Goal: Task Accomplishment & Management: Manage account settings

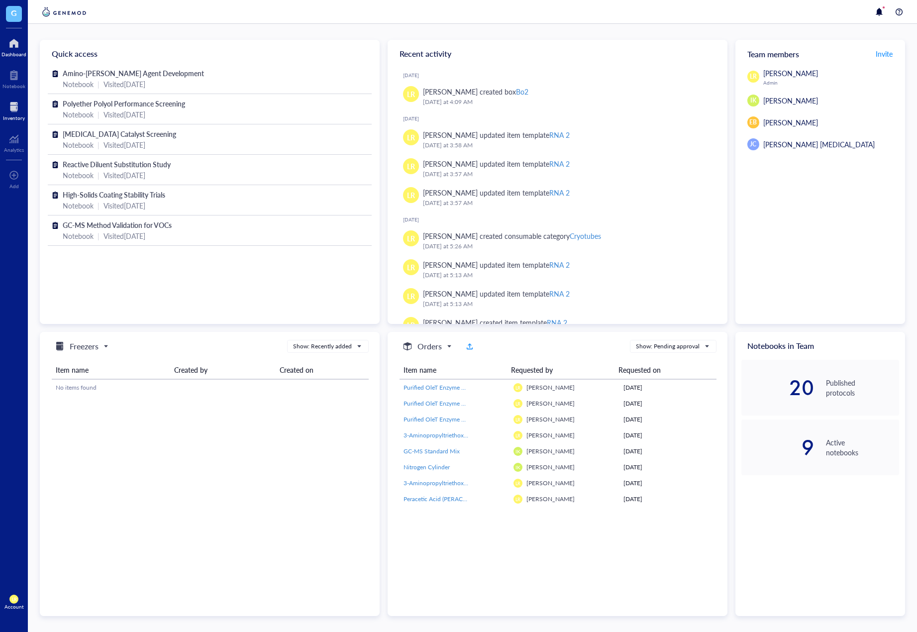
click at [17, 116] on div "Inventory" at bounding box center [14, 118] width 22 height 6
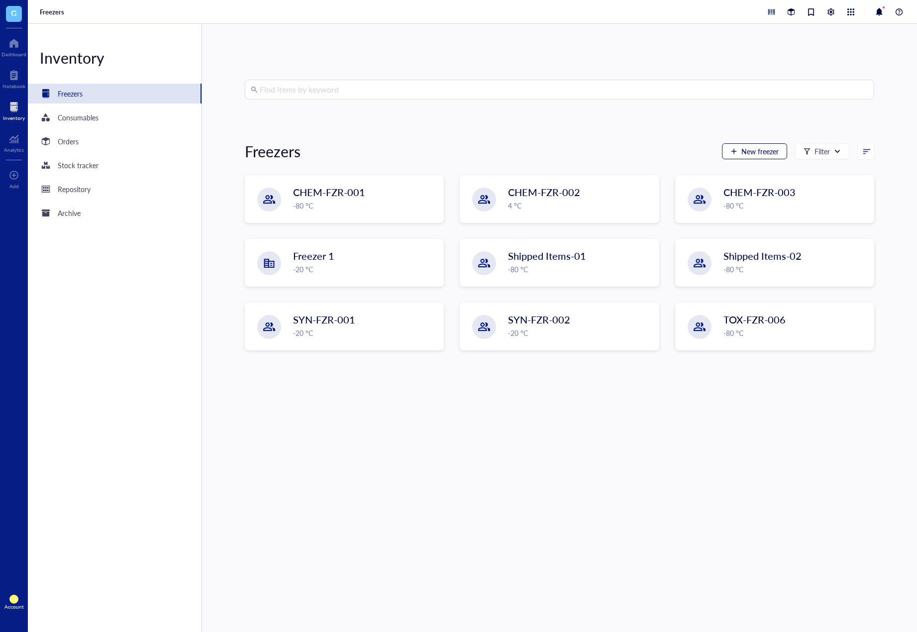
click at [766, 147] on span "New freezer" at bounding box center [759, 151] width 37 height 8
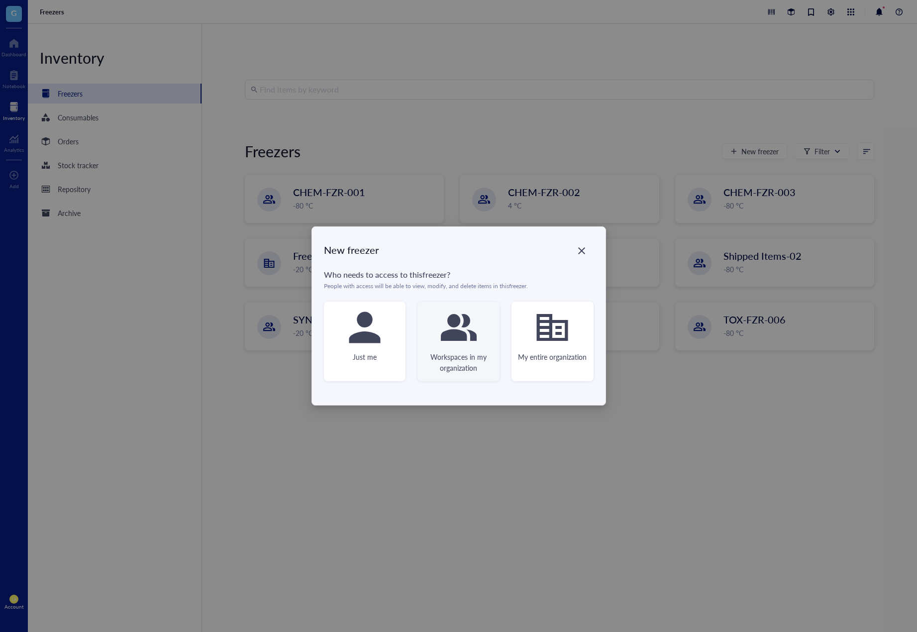
click at [465, 329] on icon at bounding box center [459, 327] width 36 height 36
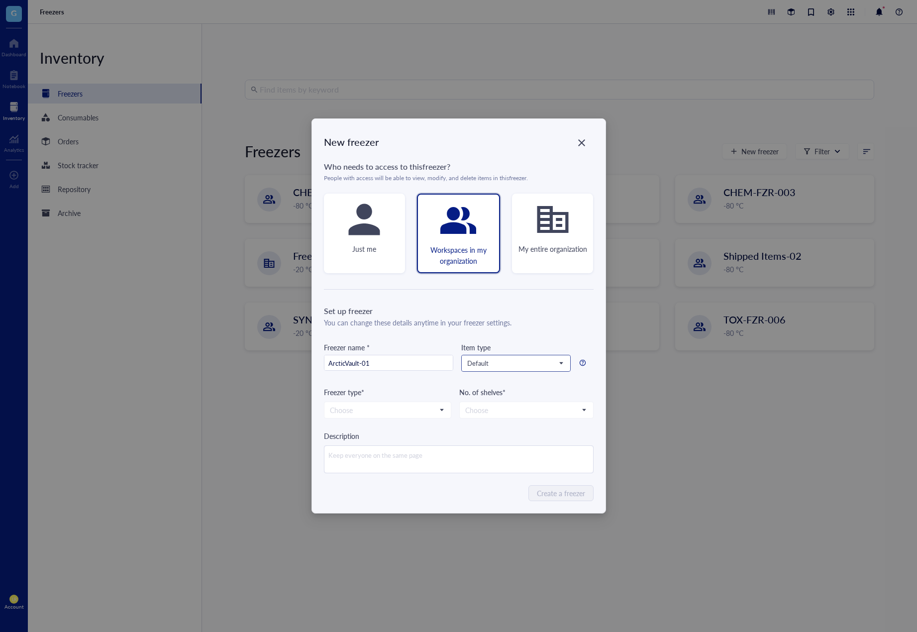
click at [479, 361] on span "Default" at bounding box center [515, 363] width 96 height 9
type input "ArcticVault-01"
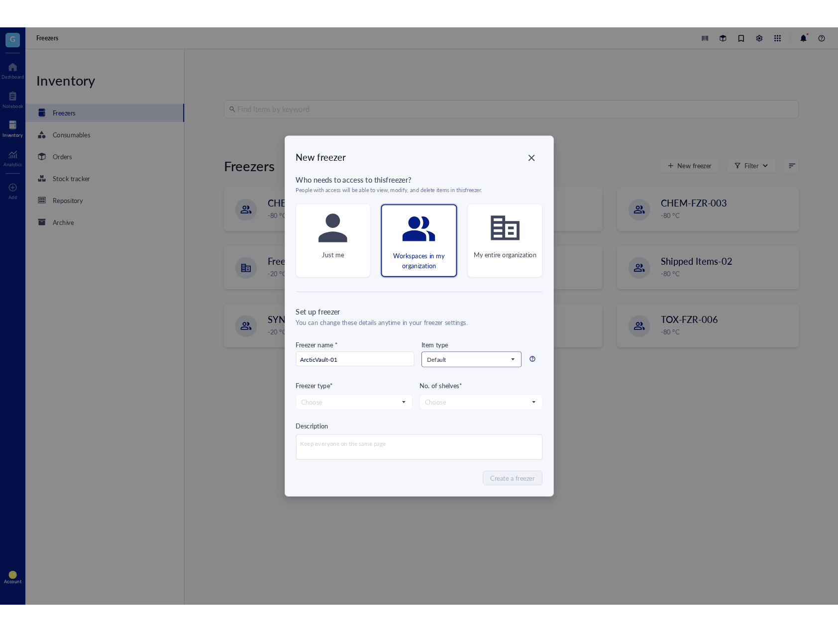
scroll to position [255, 0]
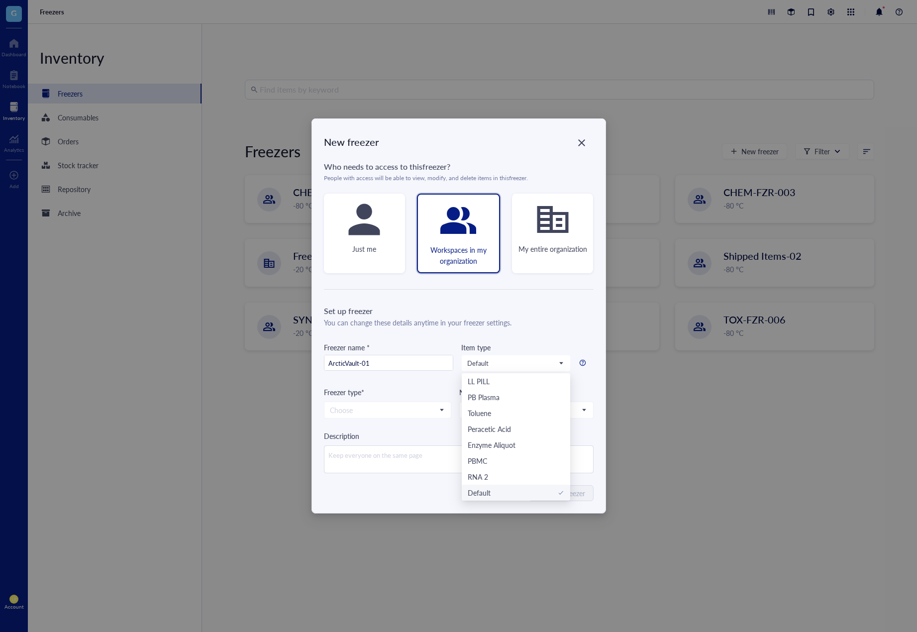
click at [499, 345] on div "Item type" at bounding box center [515, 347] width 109 height 11
click at [586, 140] on icon "Close" at bounding box center [581, 142] width 9 height 9
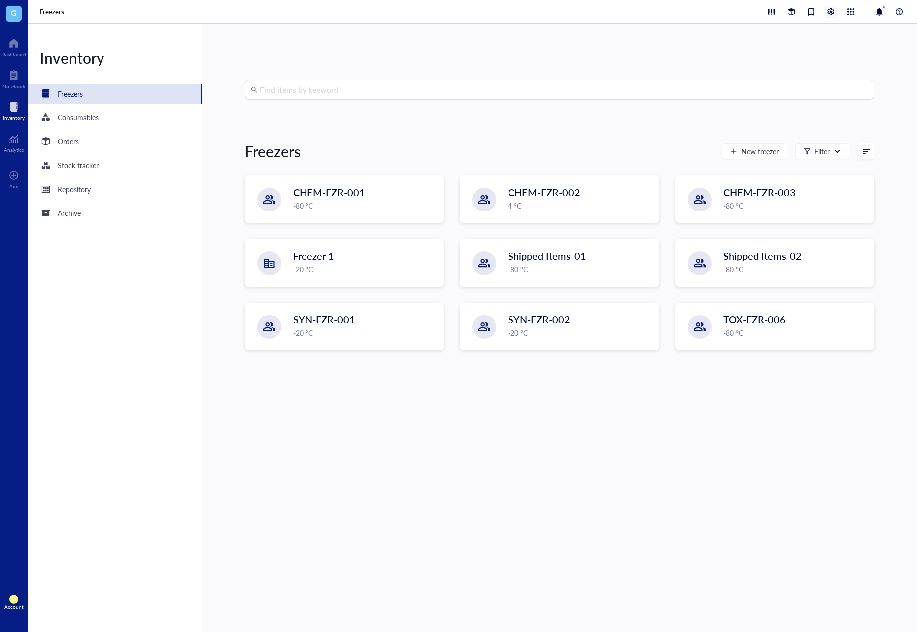
click at [834, 11] on div at bounding box center [830, 11] width 11 height 11
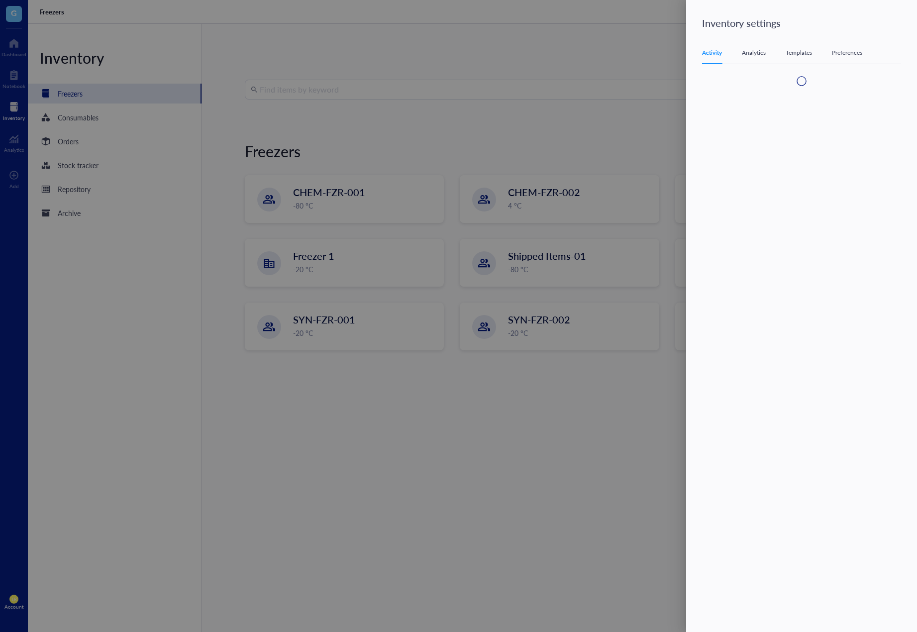
click at [797, 55] on div "Templates" at bounding box center [798, 53] width 26 height 10
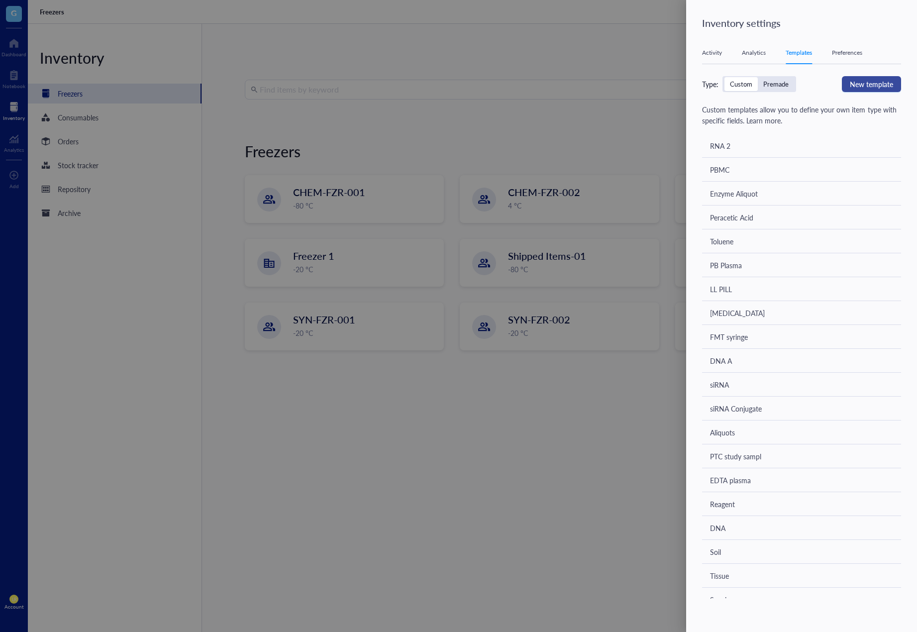
click at [861, 86] on span "New template" at bounding box center [871, 84] width 43 height 11
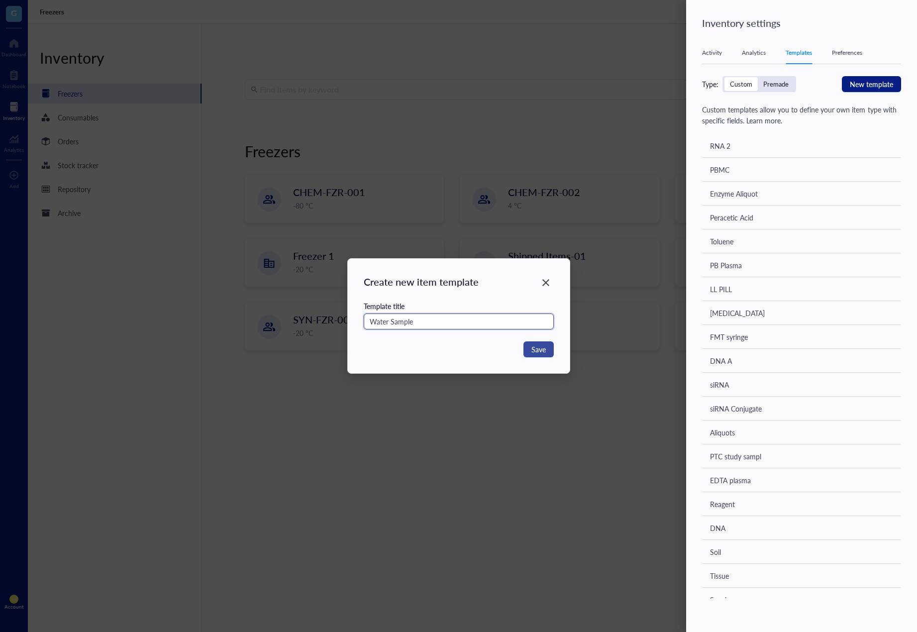
type input "Water Sample"
click at [534, 356] on button "Save" at bounding box center [538, 349] width 30 height 16
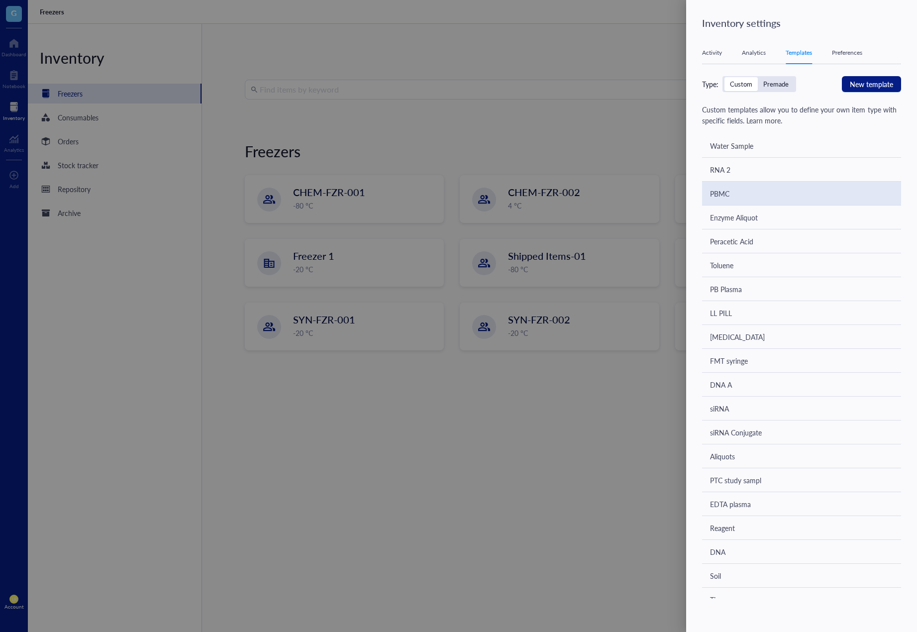
click at [835, 143] on div "Water Sample" at bounding box center [801, 146] width 199 height 24
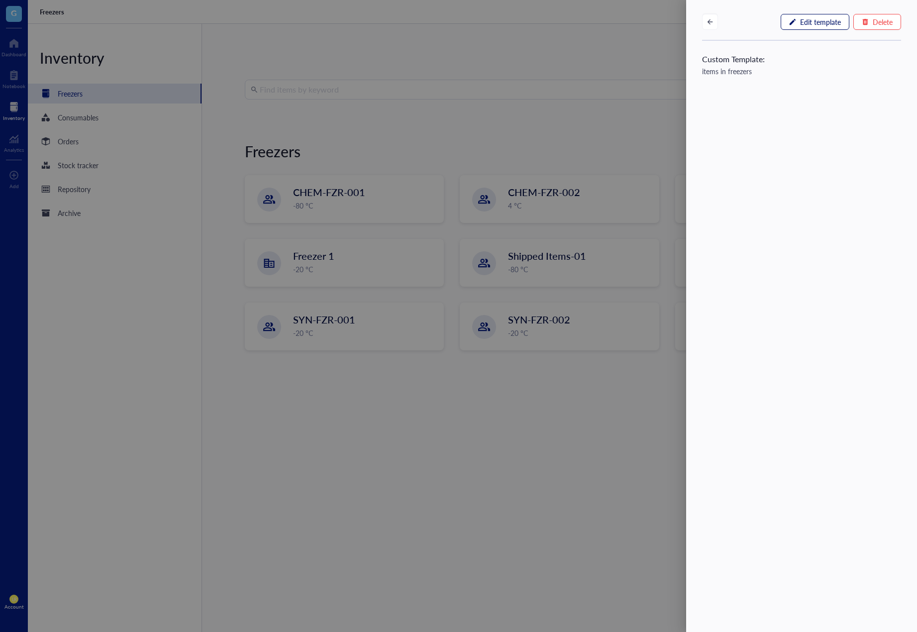
click at [827, 26] on span "Edit template" at bounding box center [820, 22] width 41 height 8
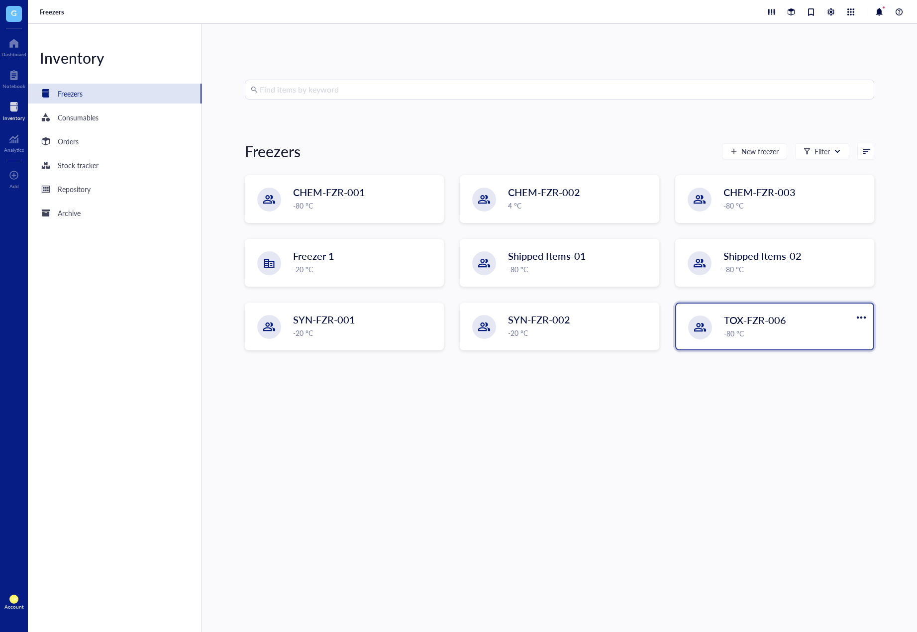
drag, startPoint x: 758, startPoint y: 413, endPoint x: 818, endPoint y: 347, distance: 89.1
click at [758, 413] on div "Find items by keyword Freezers New freezer Filter CHEM-FZR-001 -80 °C CHEM-FZR-…" at bounding box center [559, 328] width 629 height 496
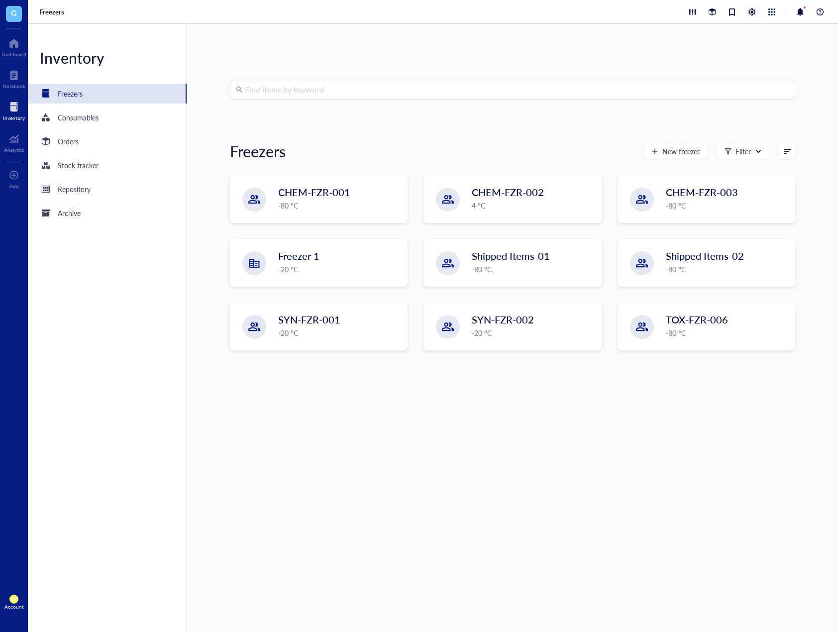
click at [751, 6] on div at bounding box center [751, 11] width 11 height 11
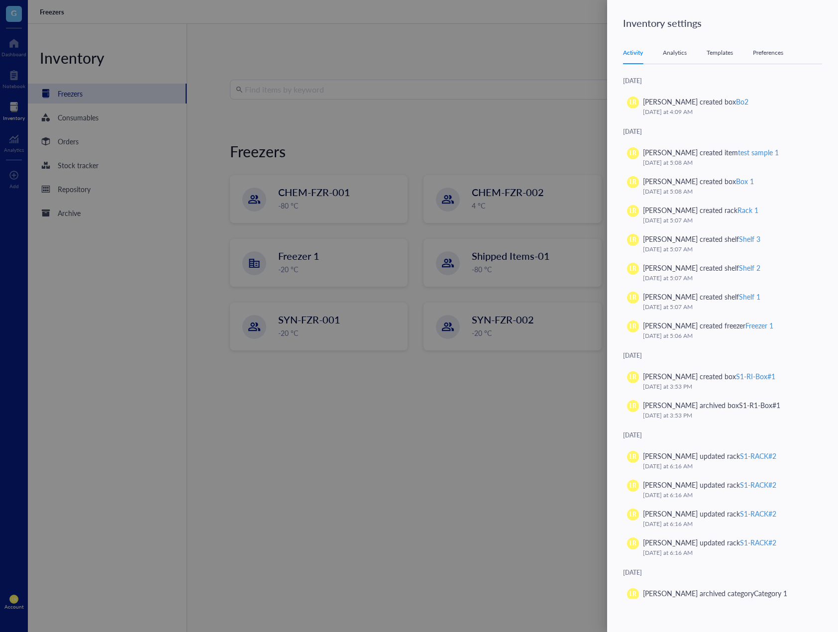
click at [721, 56] on div "Templates" at bounding box center [719, 53] width 26 height 10
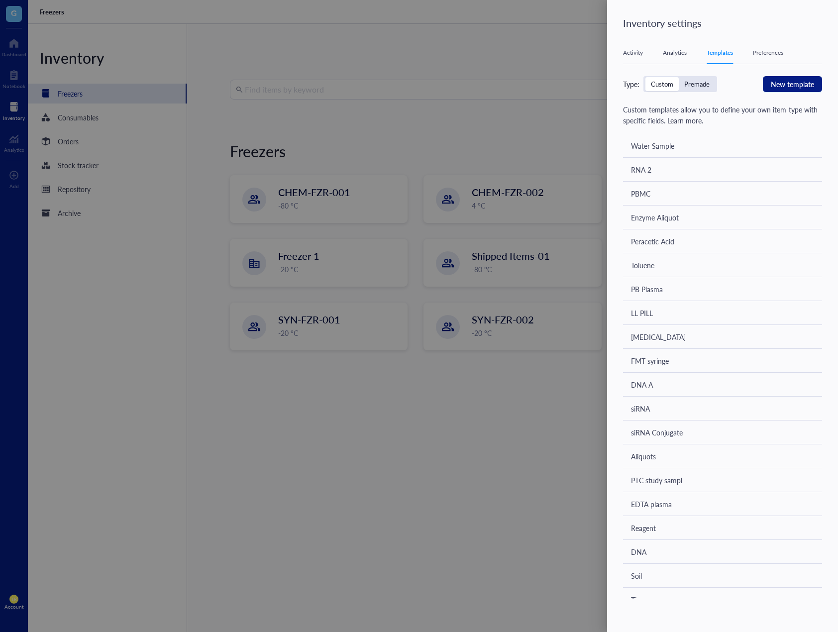
click at [714, 154] on div "Water Sample" at bounding box center [722, 146] width 199 height 24
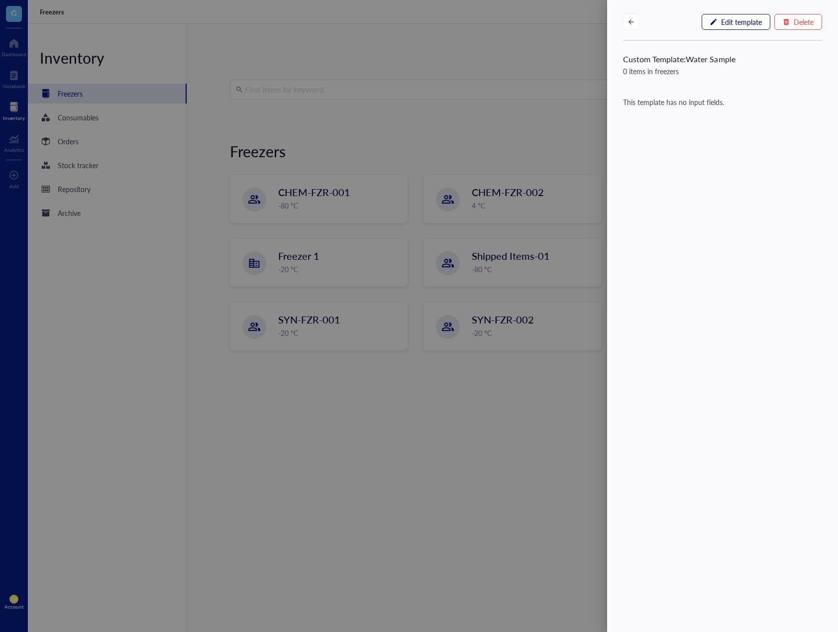
click at [751, 21] on span "Edit template" at bounding box center [741, 22] width 41 height 8
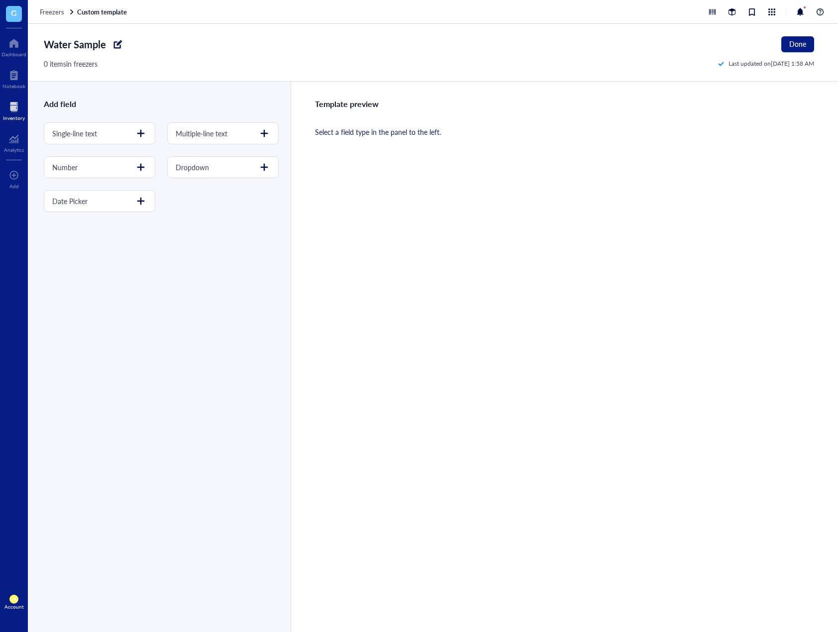
click at [520, 203] on div "Template preview Select a field type in the panel to the left." at bounding box center [564, 357] width 547 height 550
click at [142, 137] on div at bounding box center [141, 133] width 16 height 16
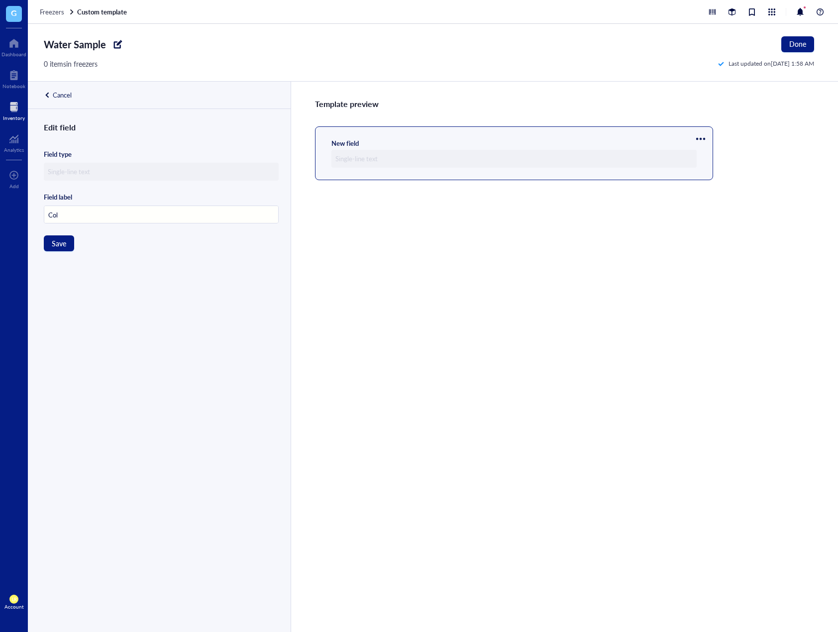
click at [700, 140] on div at bounding box center [700, 139] width 16 height 16
click at [640, 126] on div "Template preview New field" at bounding box center [564, 357] width 547 height 550
click at [158, 212] on input "Col" at bounding box center [161, 215] width 234 height 18
click at [163, 212] on input "Col" at bounding box center [161, 215] width 234 height 18
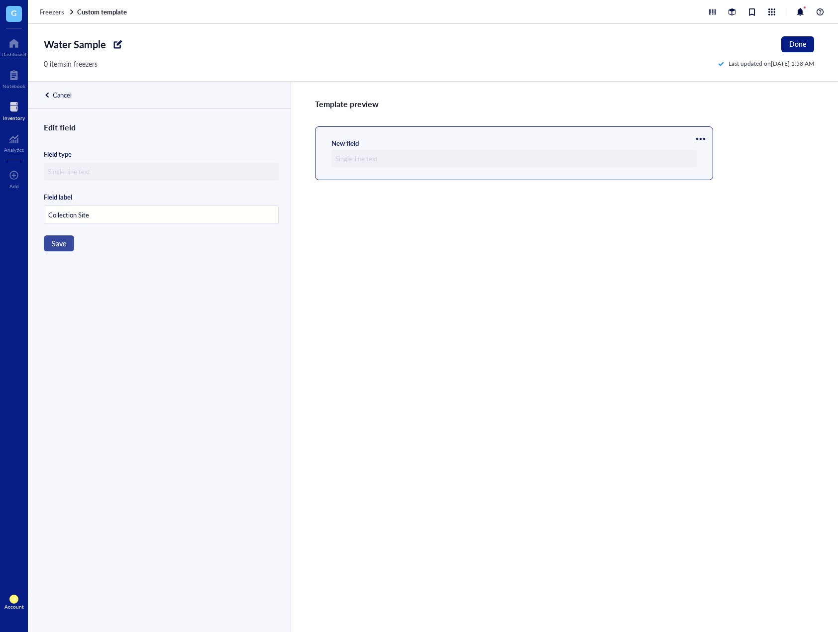
type input "Collection Site"
click at [53, 239] on span "Save" at bounding box center [59, 243] width 14 height 8
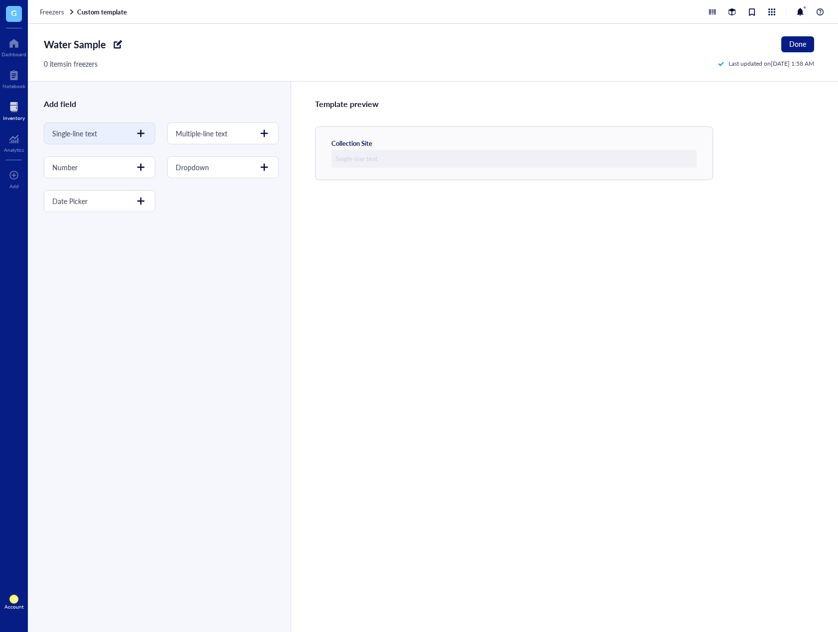
click at [139, 130] on div at bounding box center [141, 133] width 16 height 16
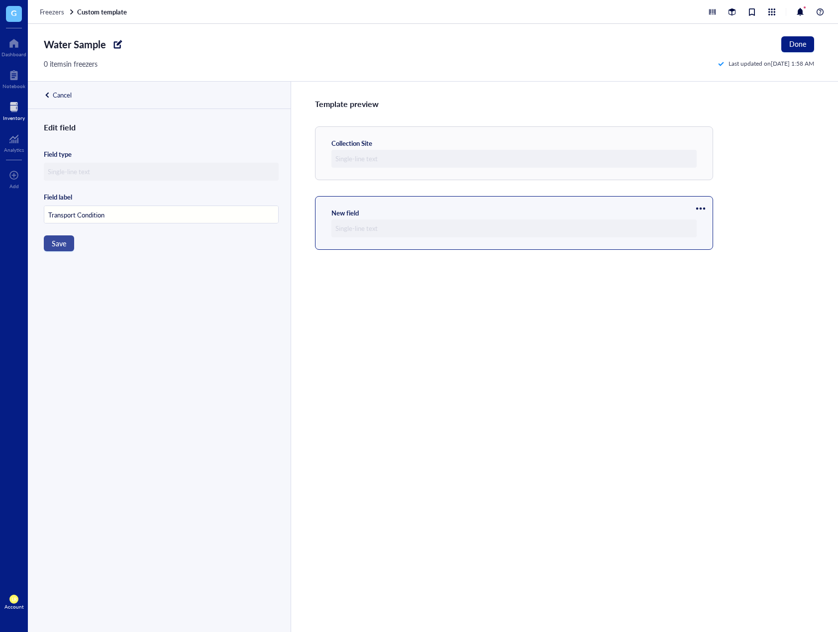
type input "Transport Condition"
click at [64, 243] on span "Save" at bounding box center [59, 243] width 14 height 8
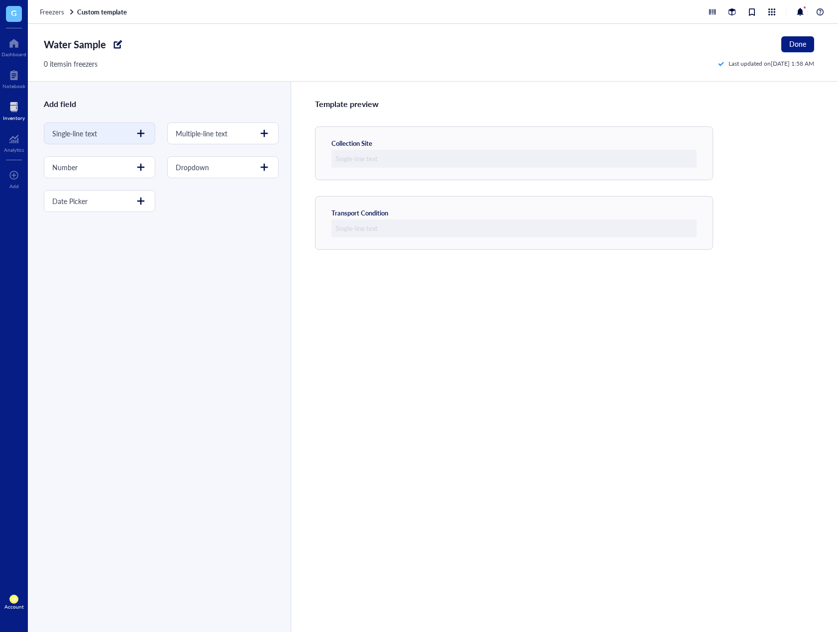
click at [142, 127] on div at bounding box center [141, 133] width 16 height 16
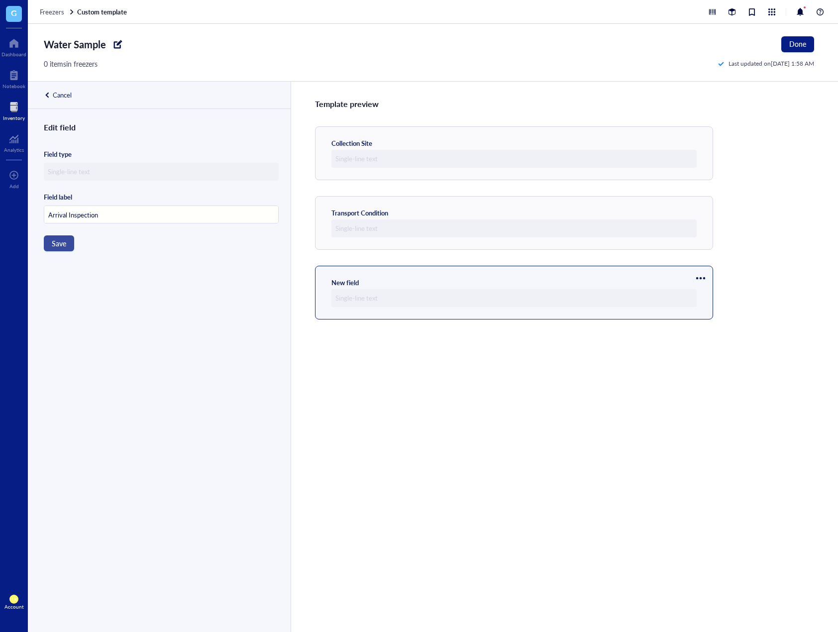
type input "Arrival Inspection"
click at [59, 237] on button "Save" at bounding box center [59, 243] width 30 height 16
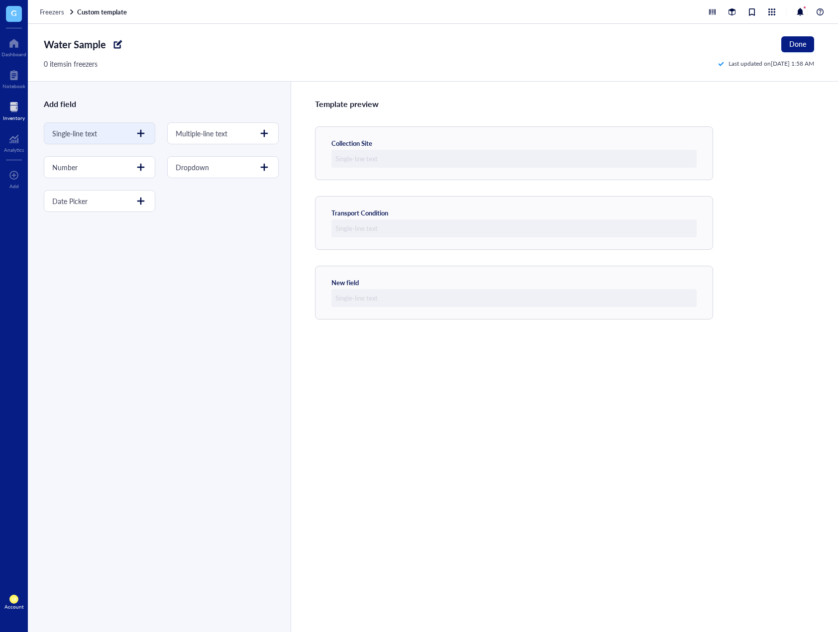
click at [141, 132] on div at bounding box center [141, 133] width 16 height 16
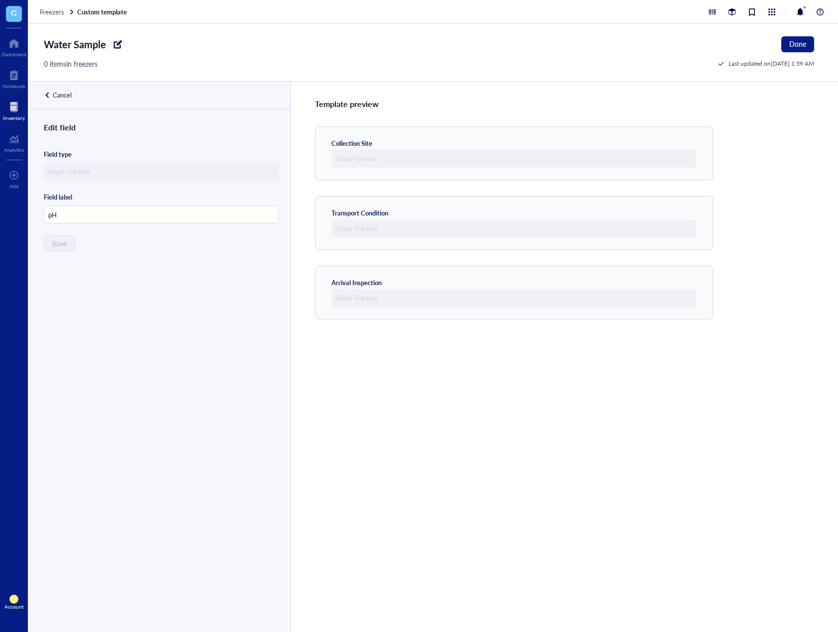
type input "pH"
click at [98, 240] on div "Edit field Field type Field label pH Save" at bounding box center [158, 388] width 261 height 534
click at [60, 95] on div "Cancel" at bounding box center [62, 95] width 19 height 9
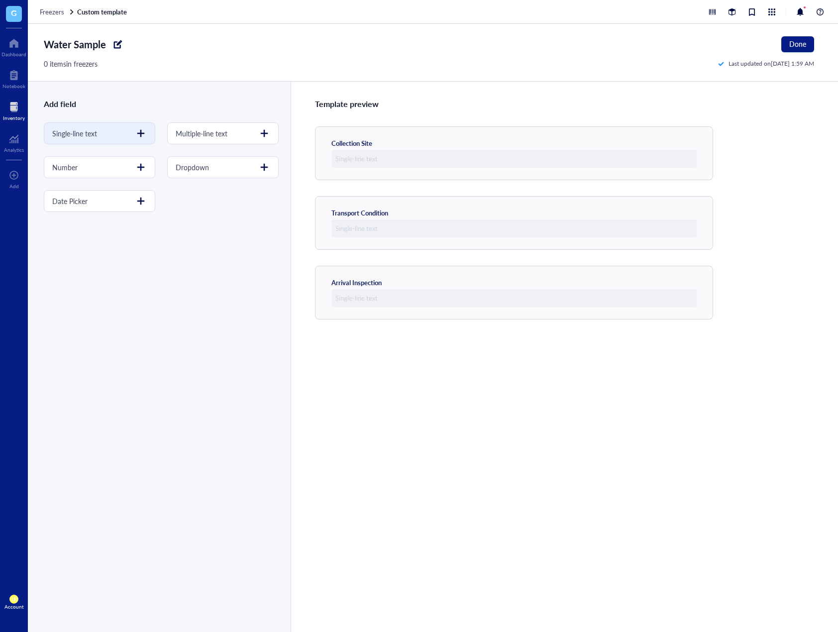
click at [138, 131] on div at bounding box center [141, 133] width 16 height 16
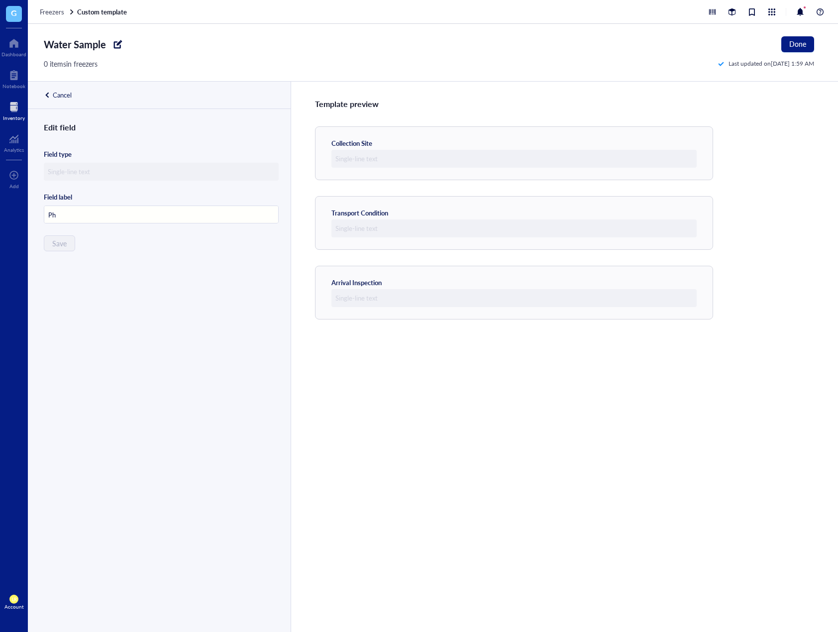
type input "P"
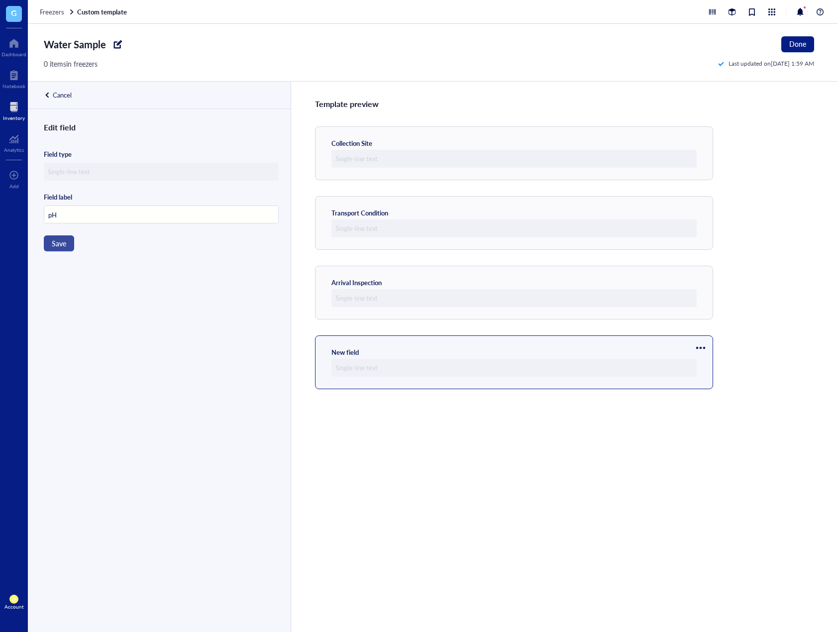
type input "pH"
click at [63, 248] on button "Save" at bounding box center [59, 243] width 30 height 16
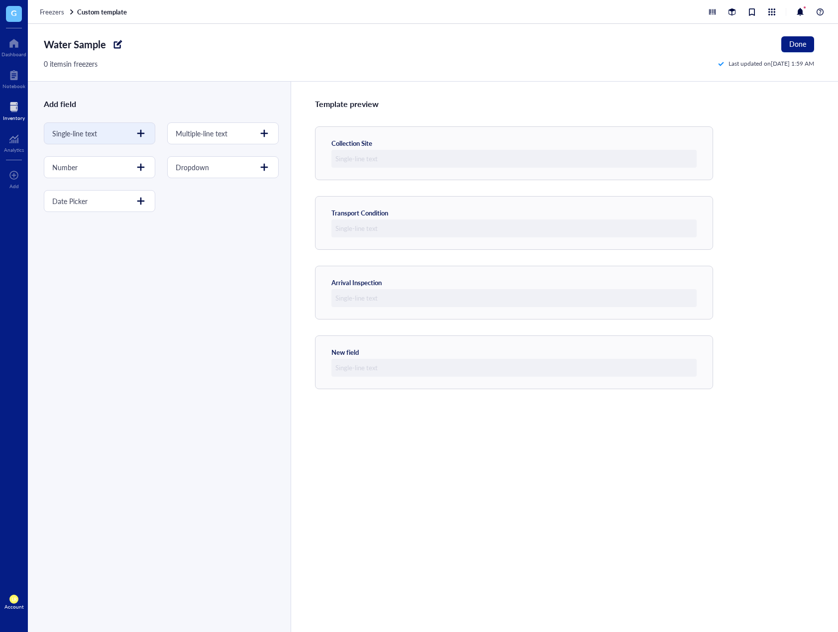
click at [142, 139] on div at bounding box center [141, 133] width 16 height 16
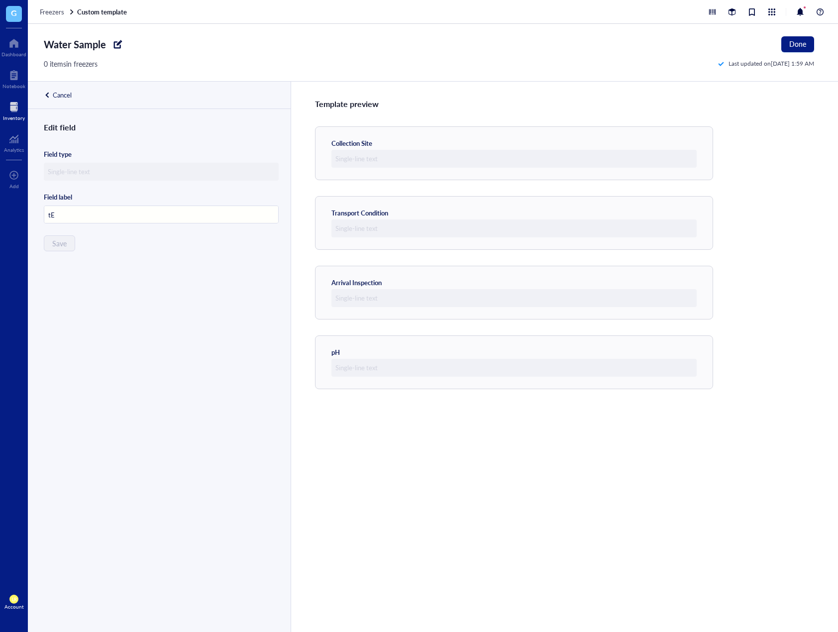
type input "t"
type input "Temperature"
click at [99, 243] on div "Edit field Field type Field label Temperature Save" at bounding box center [158, 388] width 261 height 534
click at [59, 95] on div "Cancel" at bounding box center [62, 95] width 19 height 9
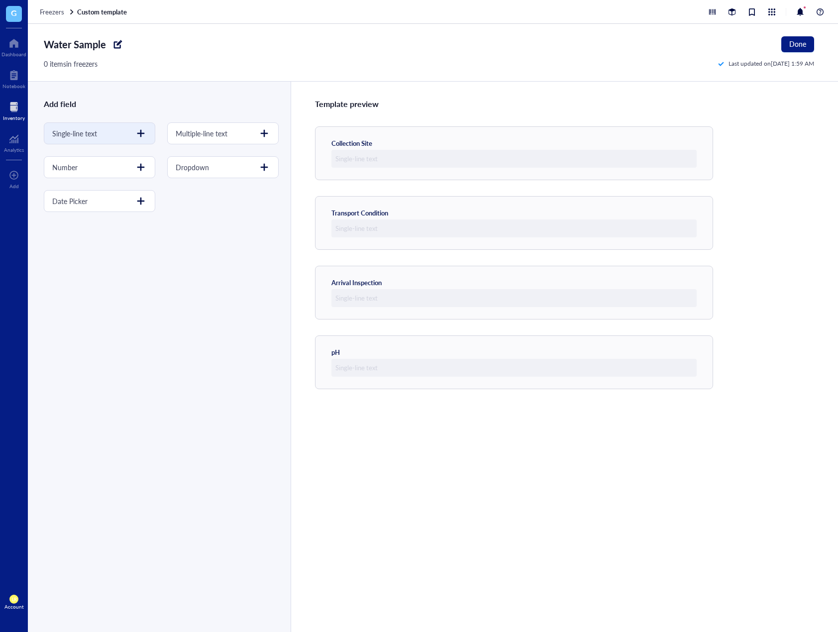
click at [141, 139] on div at bounding box center [141, 133] width 16 height 16
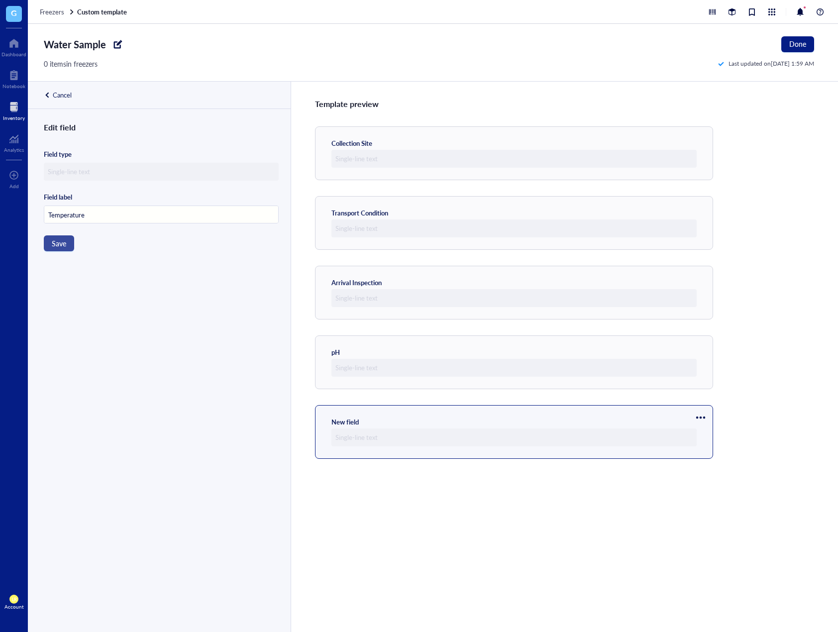
type input "Temperature"
click at [64, 239] on span "Save" at bounding box center [59, 243] width 14 height 8
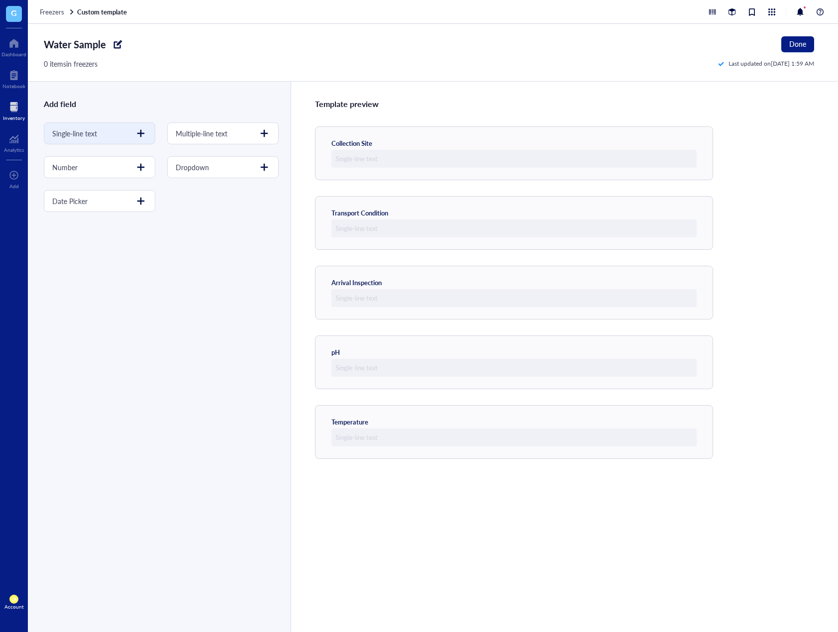
click at [139, 133] on div at bounding box center [141, 133] width 16 height 16
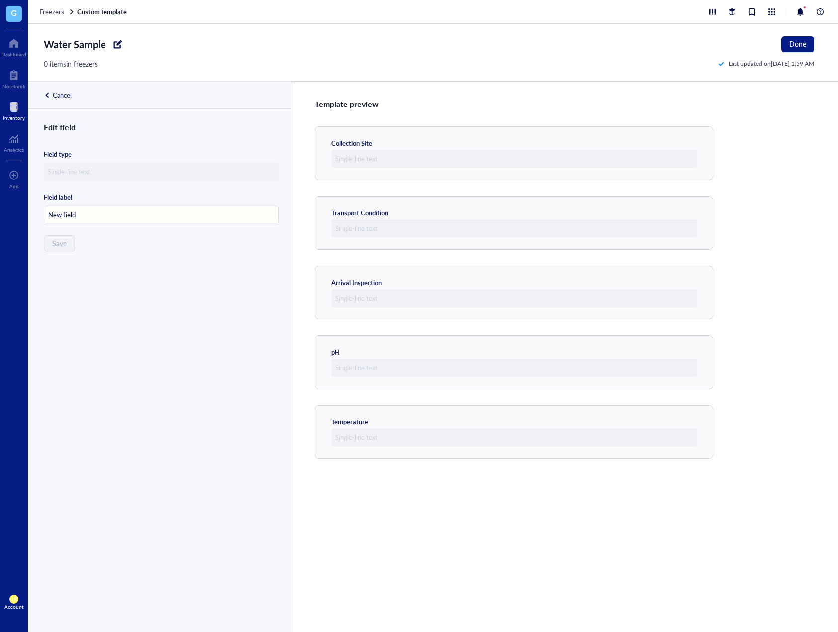
type input "S"
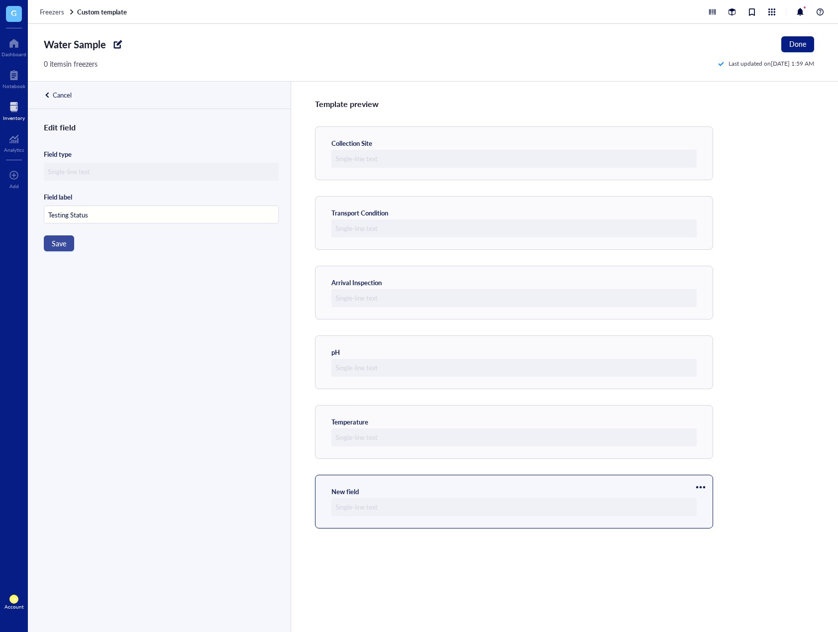
type input "Testing Status"
click at [66, 246] on button "Save" at bounding box center [59, 243] width 30 height 16
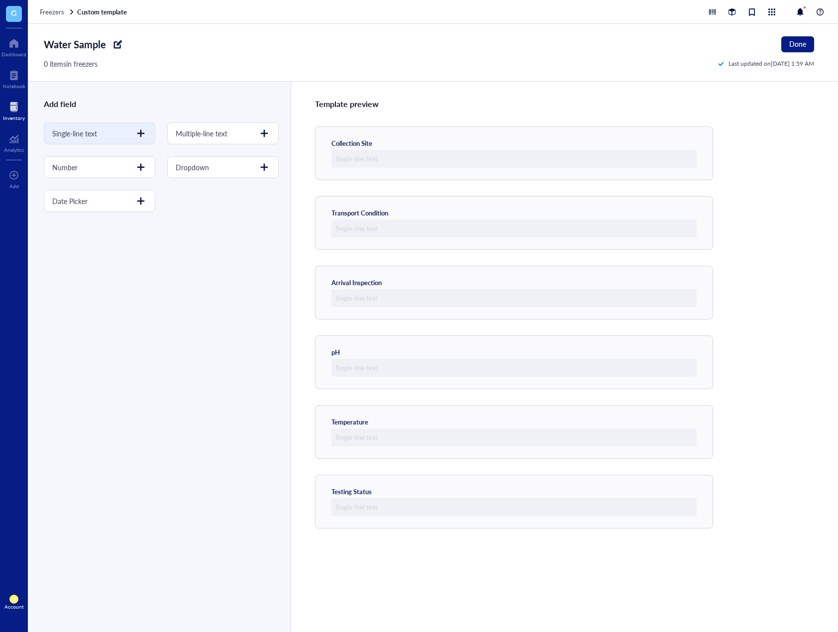
click at [139, 136] on div at bounding box center [141, 133] width 16 height 16
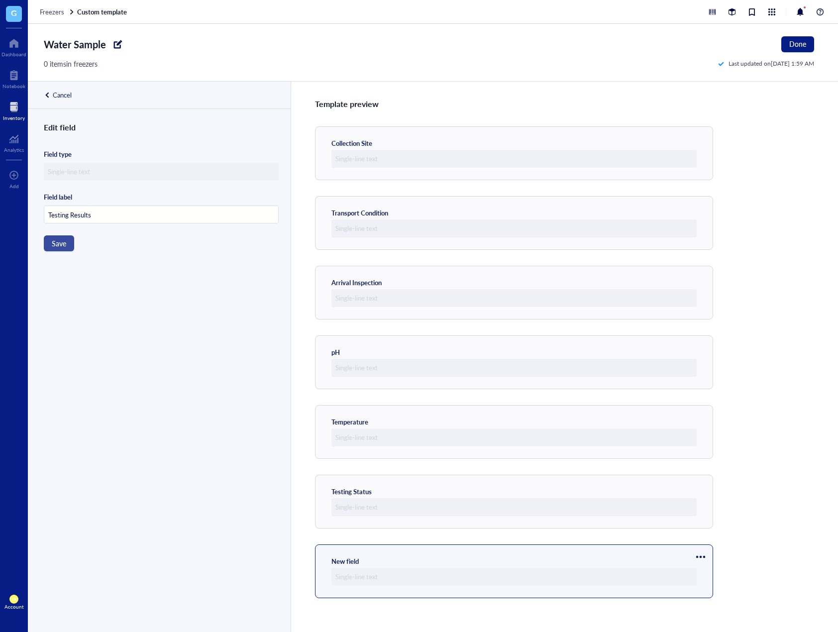
type input "Testing Results"
click at [65, 242] on span "Save" at bounding box center [59, 243] width 14 height 8
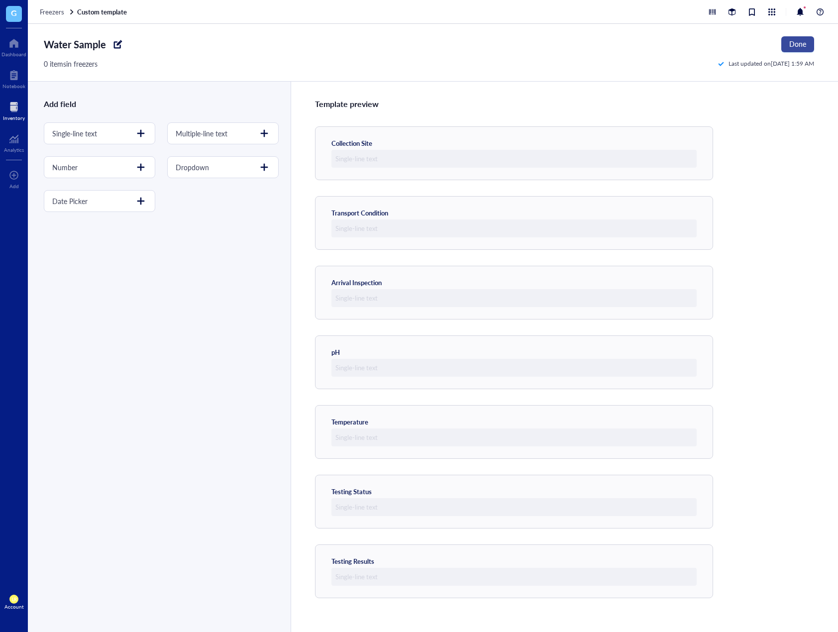
click at [794, 49] on button "Done" at bounding box center [797, 44] width 33 height 16
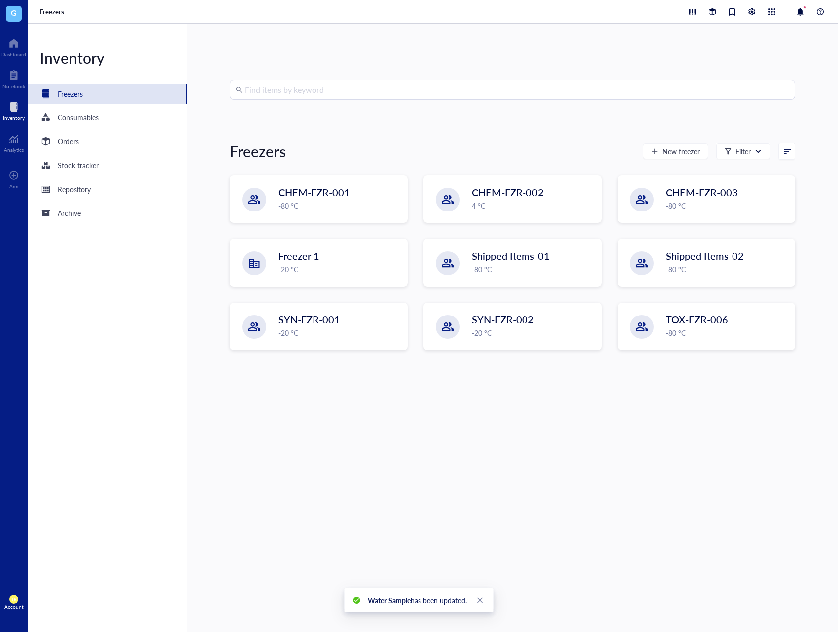
click at [551, 427] on div "Find items by keyword Freezers New freezer Filter CHEM-FZR-001 -80 °C CHEM-FZR-…" at bounding box center [512, 328] width 565 height 496
click at [670, 153] on span "New freezer" at bounding box center [680, 151] width 37 height 8
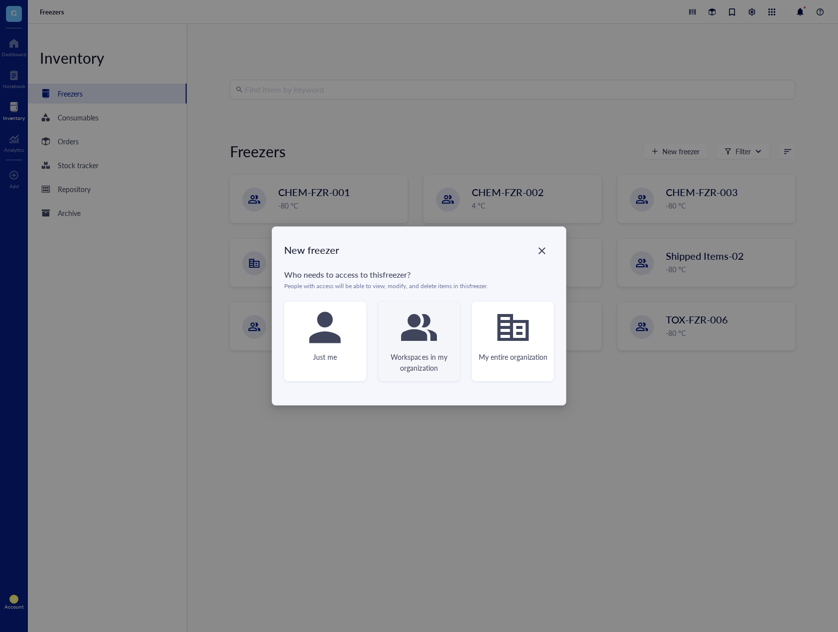
click at [437, 329] on div at bounding box center [419, 327] width 40 height 40
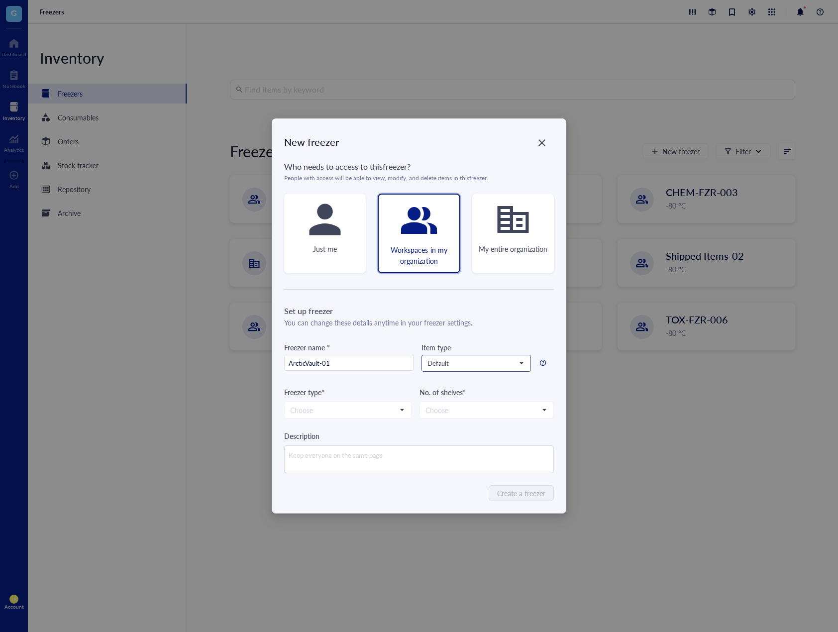
click at [434, 364] on span "Default" at bounding box center [475, 363] width 96 height 9
type input "ArcticVault-01"
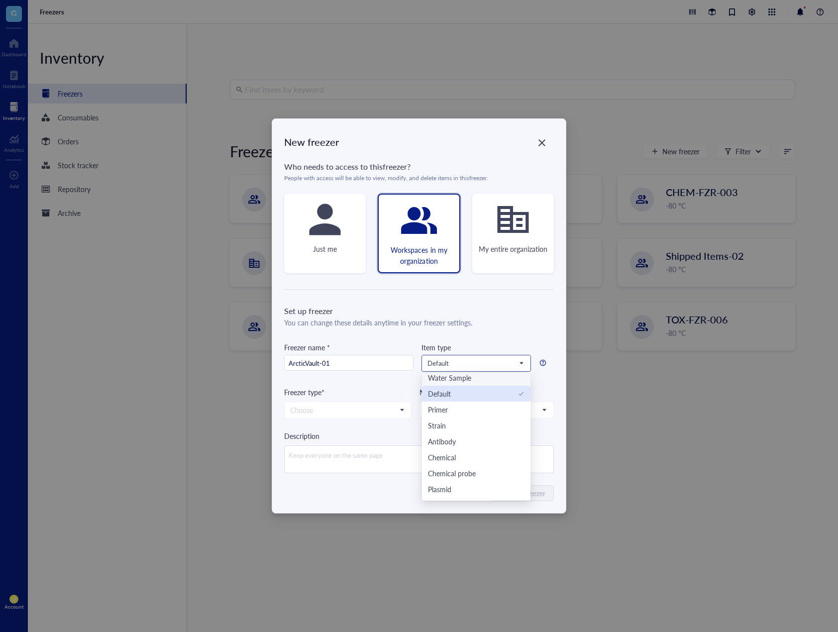
scroll to position [370, 0]
click at [478, 379] on div "Water Sample" at bounding box center [476, 377] width 97 height 11
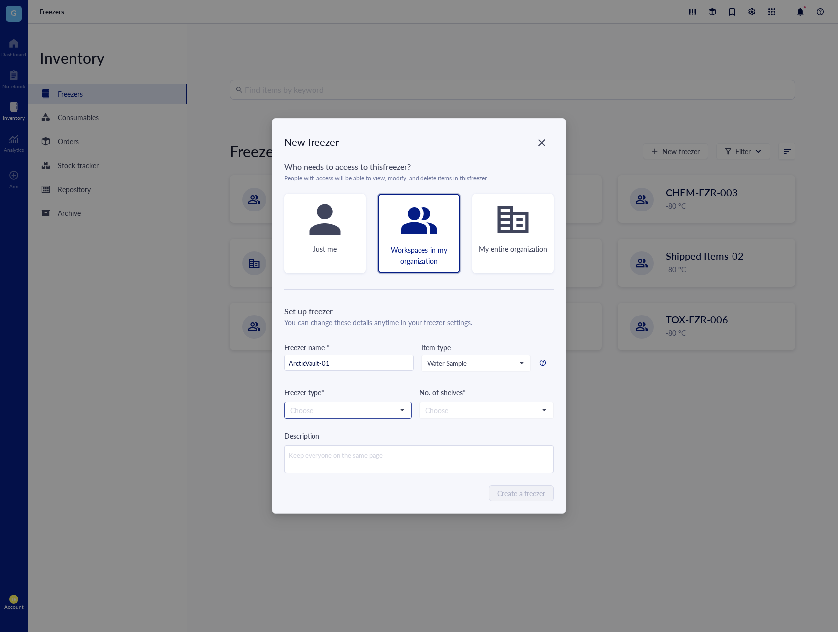
click at [381, 410] on input "search" at bounding box center [343, 409] width 106 height 15
click at [377, 425] on div "-80 °C" at bounding box center [348, 427] width 114 height 11
click at [454, 416] on input "search" at bounding box center [481, 409] width 113 height 15
click at [441, 505] on div "6" at bounding box center [486, 507] width 121 height 11
click at [443, 495] on div "Create a freezer" at bounding box center [419, 493] width 270 height 16
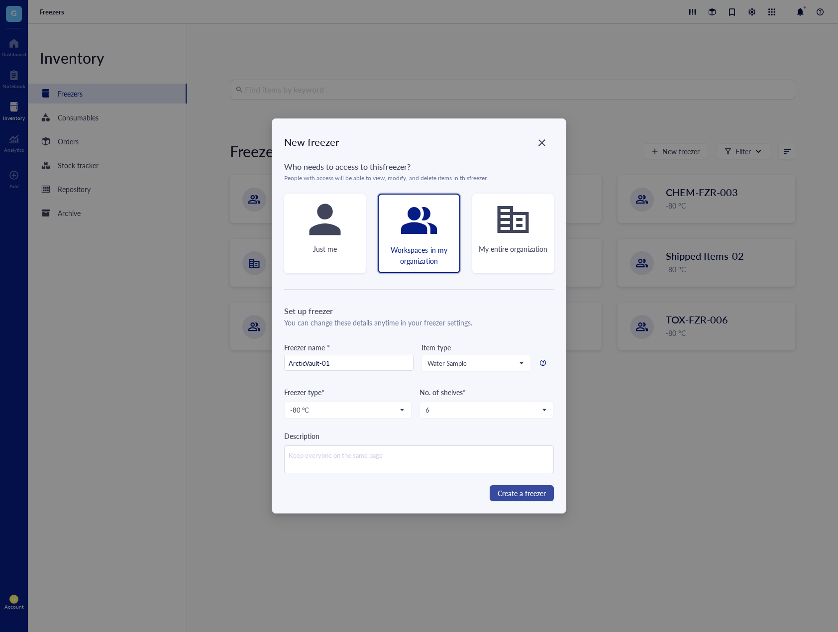
click at [498, 494] on span "Create a freezer" at bounding box center [521, 493] width 48 height 11
